Goal: Communication & Community: Answer question/provide support

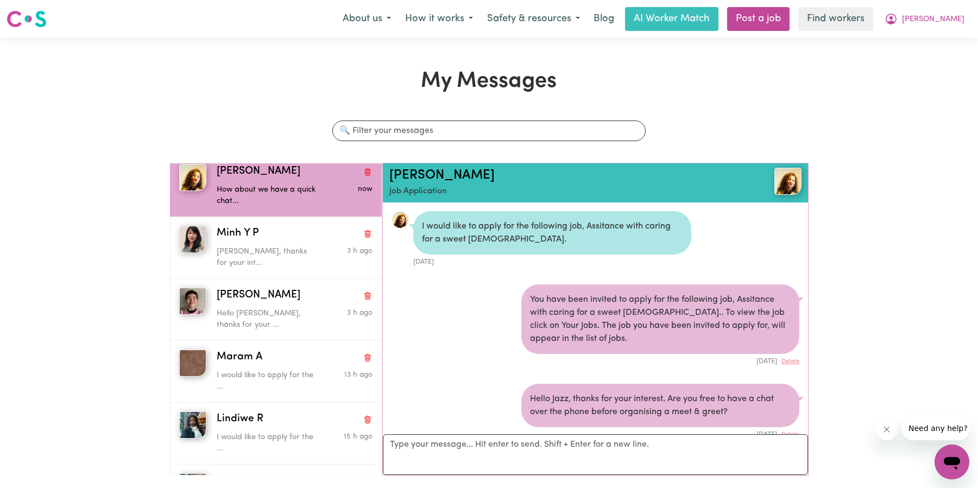
scroll to position [290, 0]
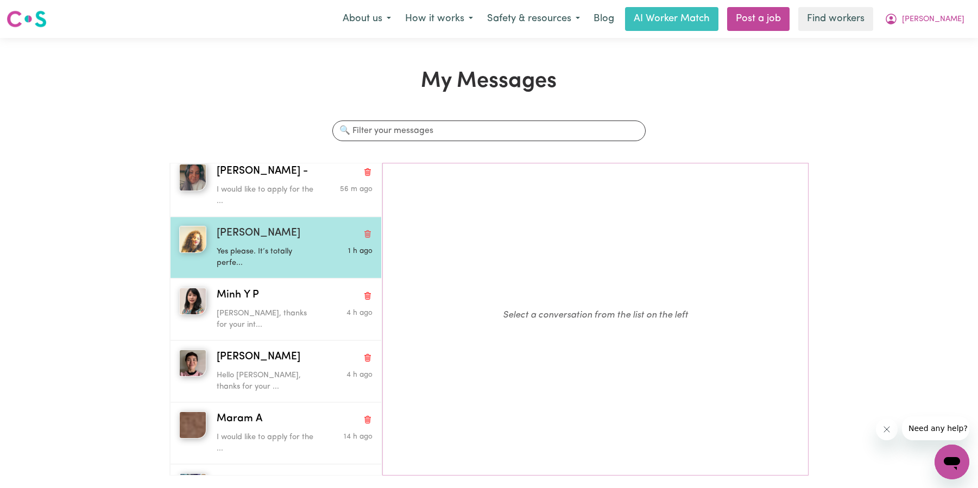
click at [304, 262] on p "Yes please. It’s totally perfe..." at bounding box center [269, 257] width 104 height 23
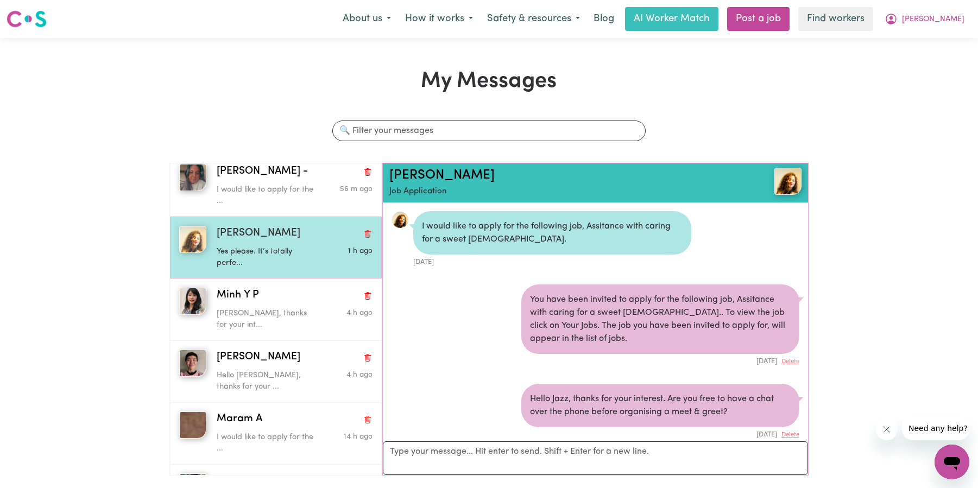
scroll to position [352, 0]
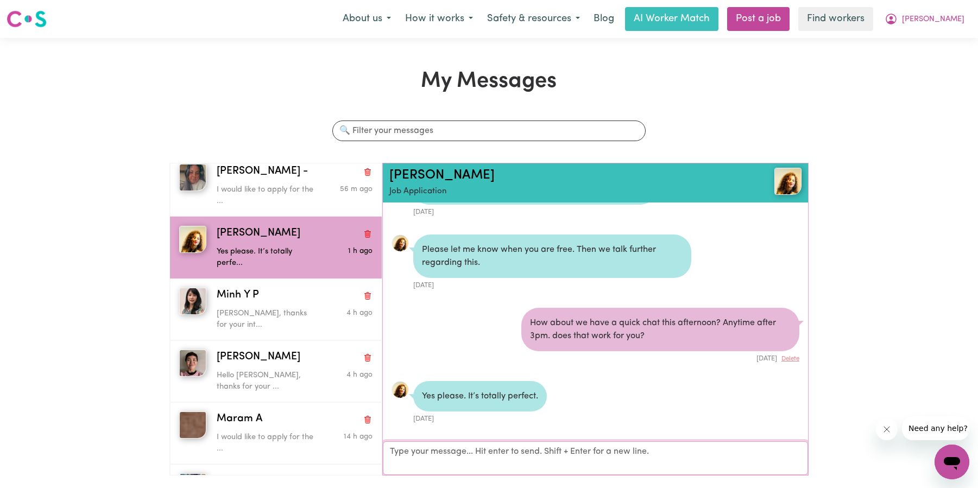
click at [405, 441] on textarea "Your reply" at bounding box center [595, 458] width 425 height 34
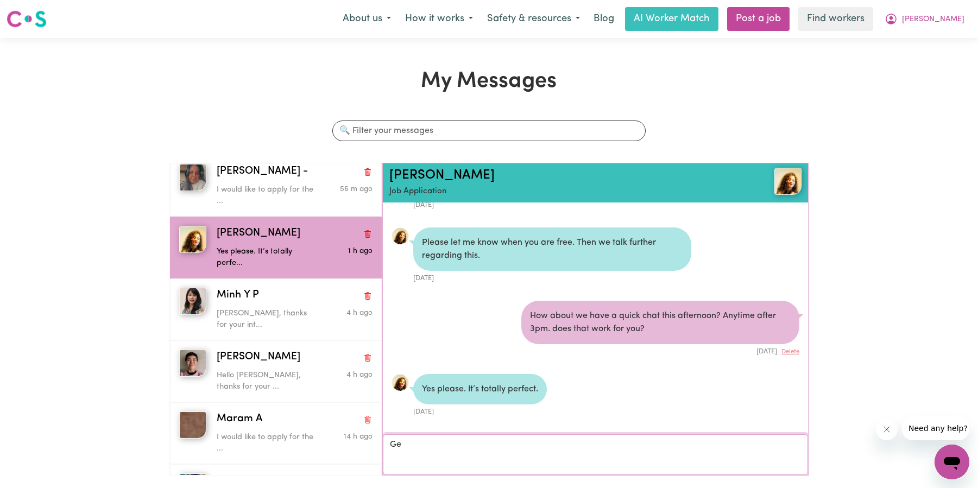
type textarea "G"
type textarea "Ok please provide me with your mobile number and I'll call you at 3.30pm. Thank…"
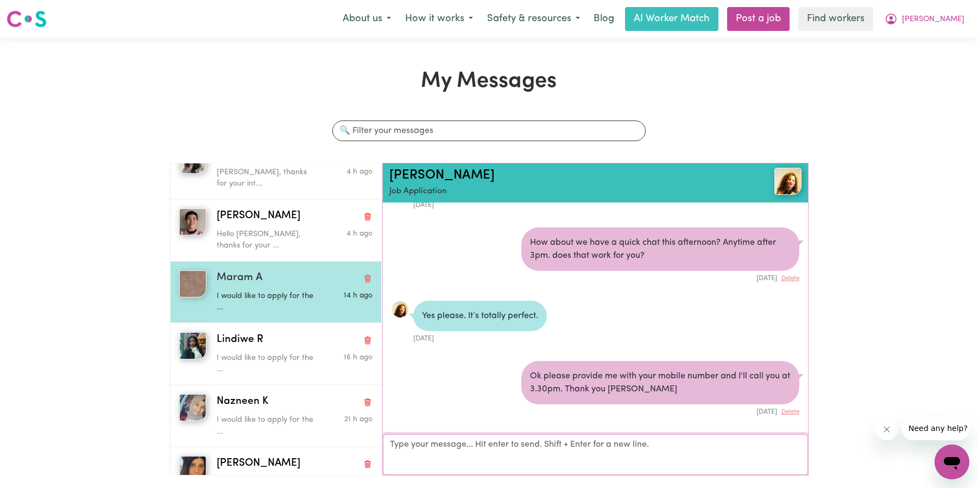
scroll to position [0, 0]
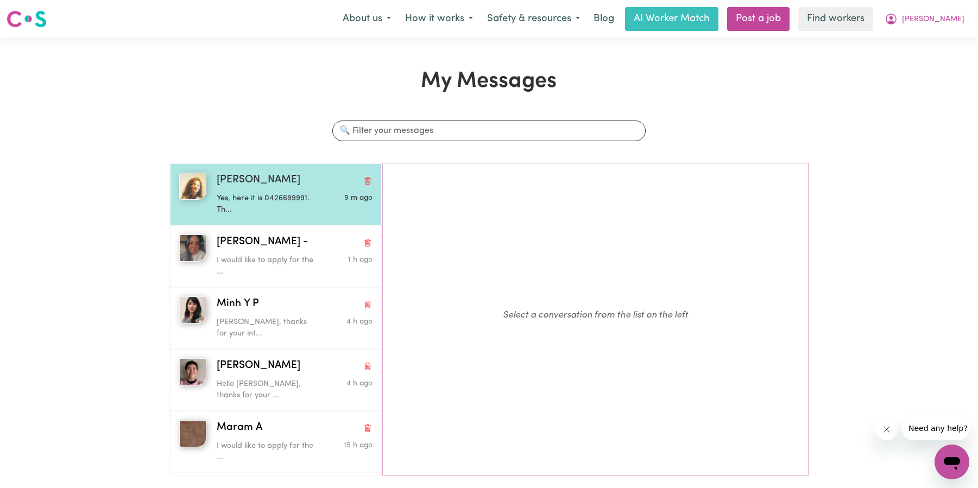
click at [340, 191] on div "9 m ago" at bounding box center [347, 202] width 52 height 28
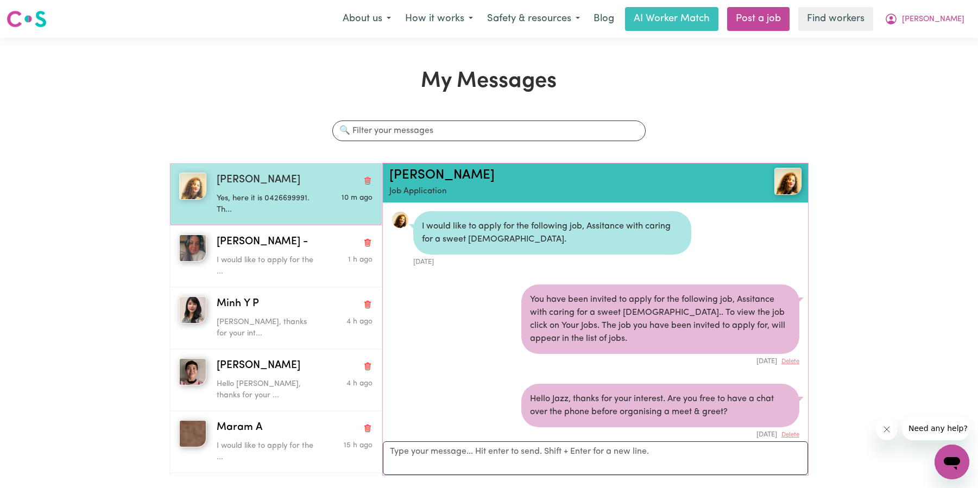
scroll to position [486, 0]
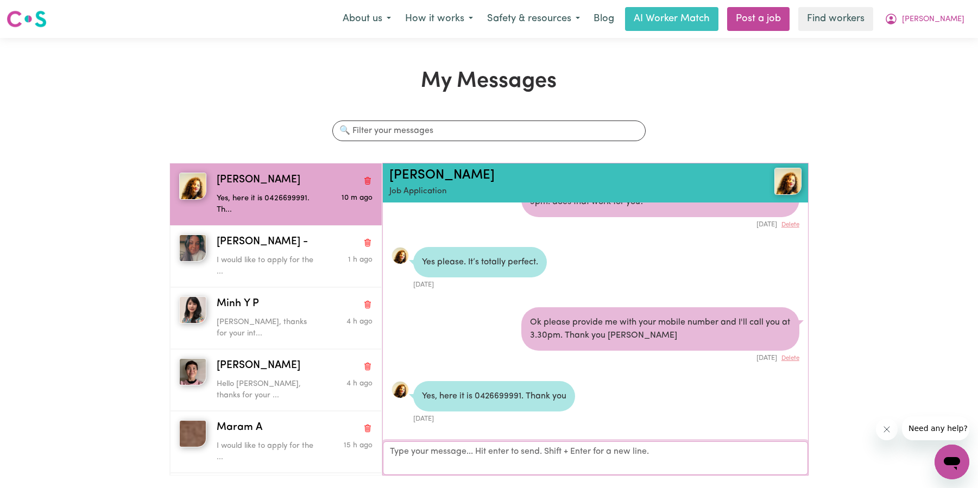
click at [497, 457] on textarea "Your reply" at bounding box center [595, 458] width 425 height 34
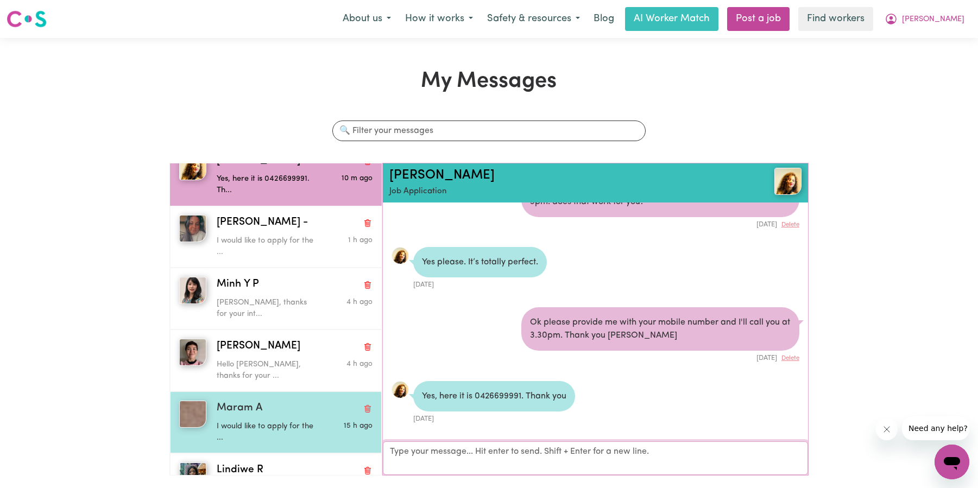
scroll to position [0, 0]
